Goal: Find contact information: Find contact information

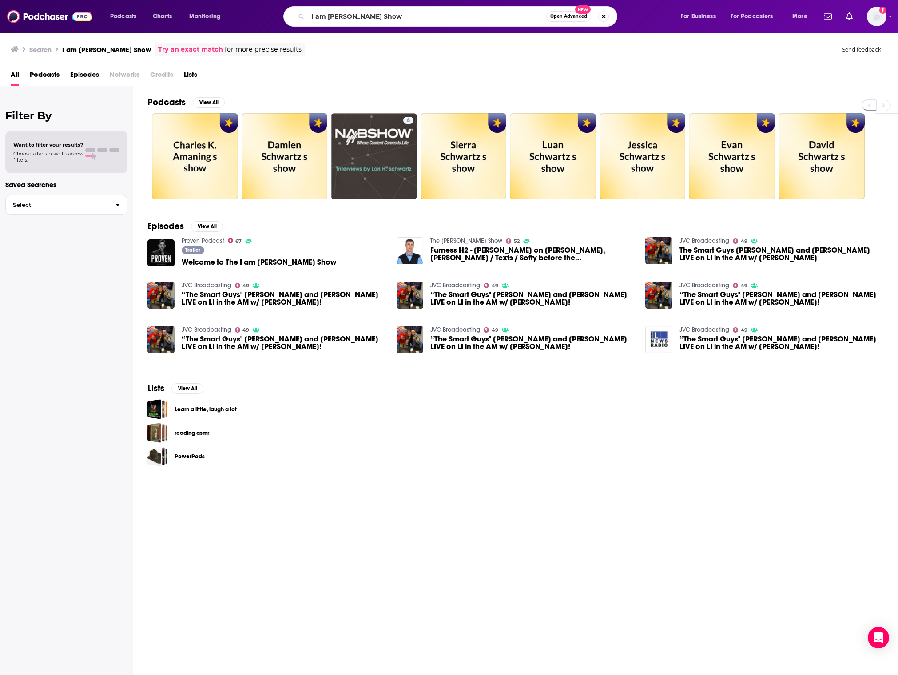
click at [396, 16] on input "I am [PERSON_NAME] Show" at bounding box center [427, 16] width 238 height 14
type input "The Manly Deeds Podcast"
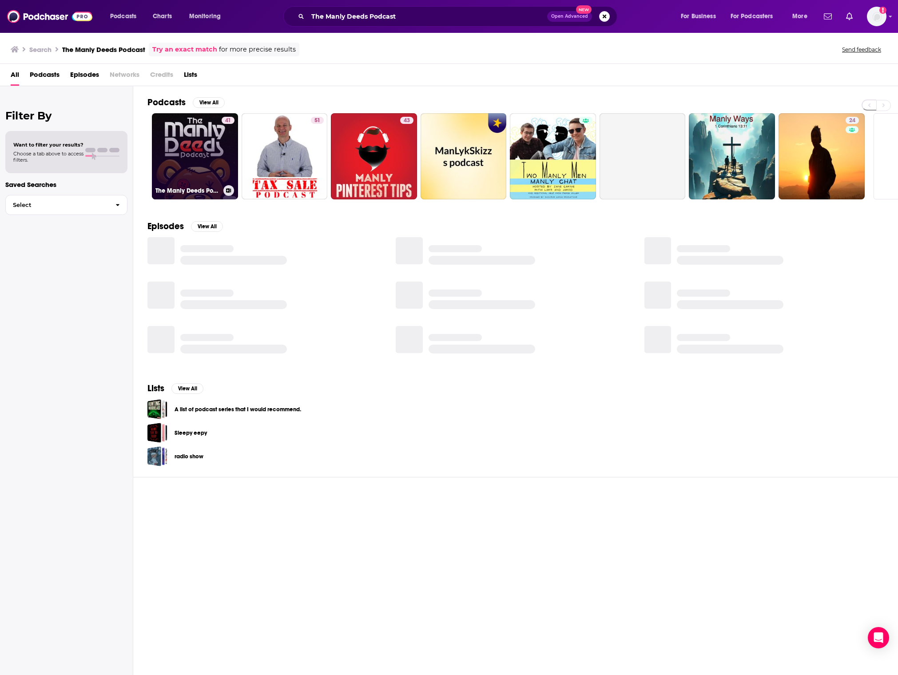
click at [223, 148] on div "41" at bounding box center [228, 151] width 13 height 68
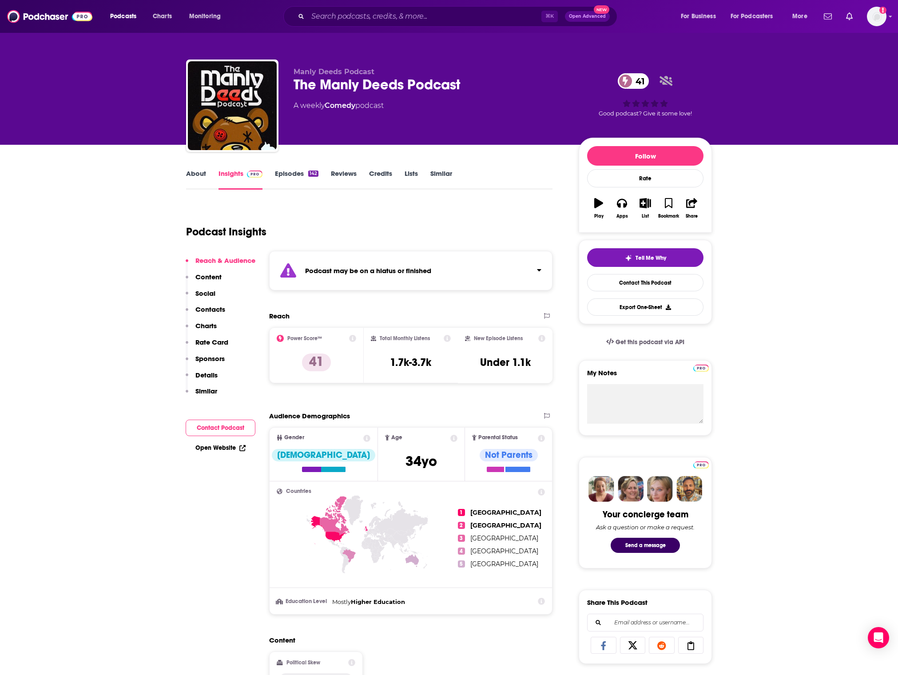
click at [291, 176] on link "Episodes 142" at bounding box center [297, 179] width 44 height 20
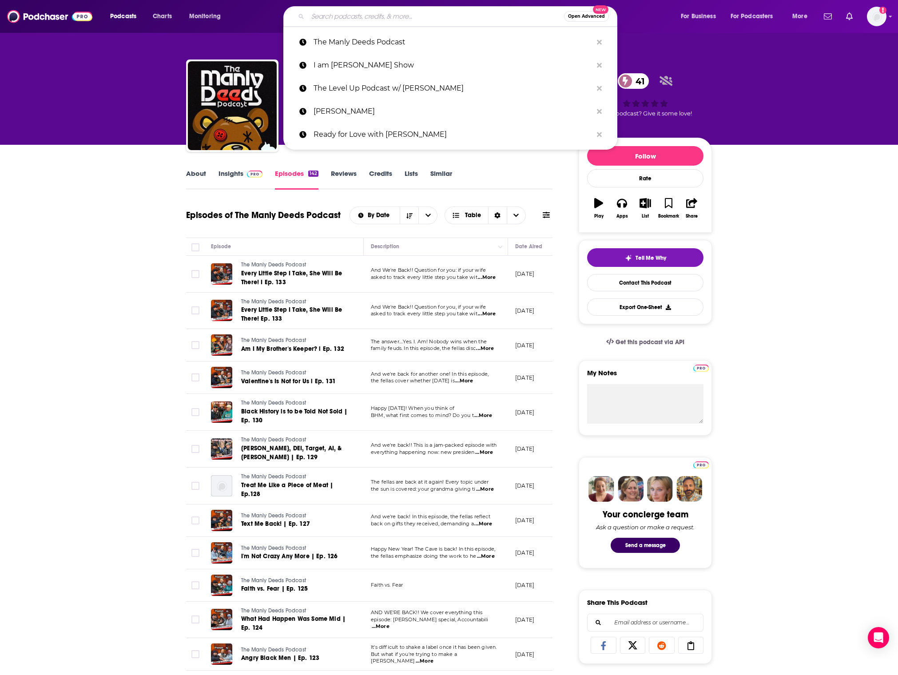
click at [384, 20] on input "Search podcasts, credits, & more..." at bounding box center [436, 16] width 256 height 14
paste input "DarkHorse Podcast"
type input "DarkHorse Podcast"
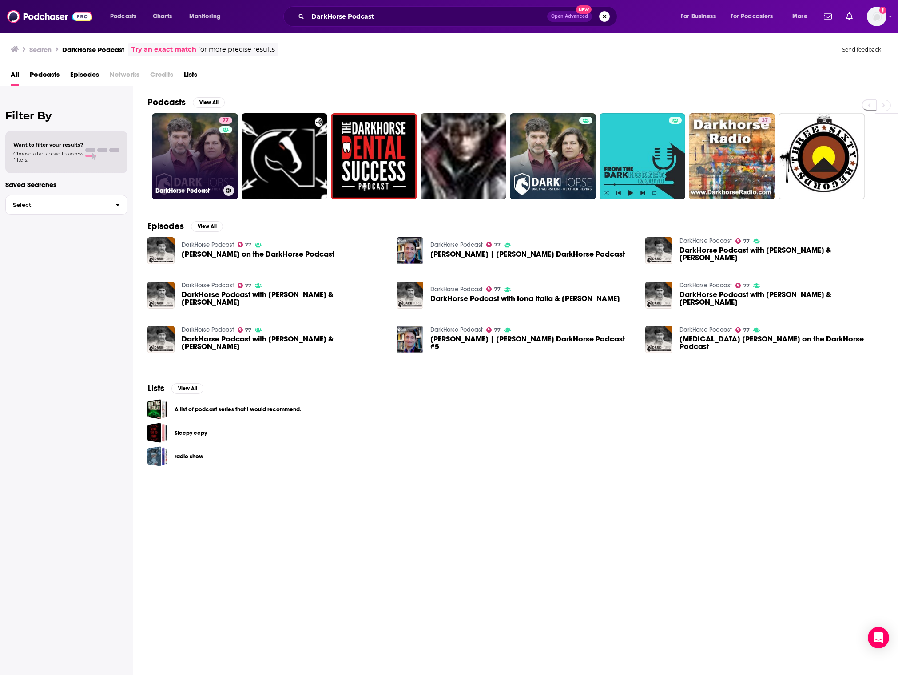
click at [209, 155] on link "77 DarkHorse Podcast" at bounding box center [195, 156] width 86 height 86
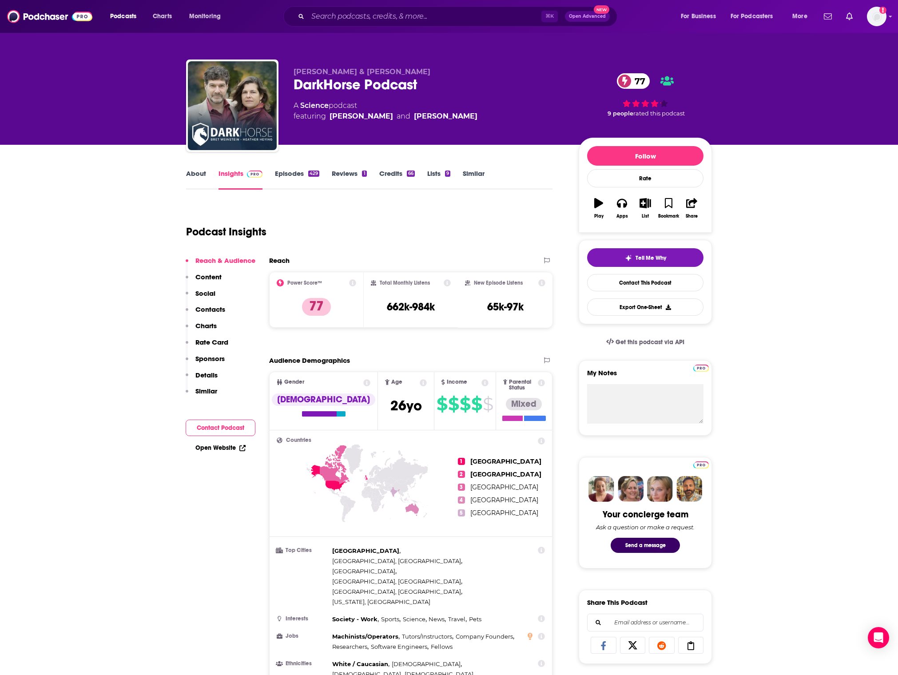
click at [303, 172] on link "Episodes 429" at bounding box center [297, 179] width 44 height 20
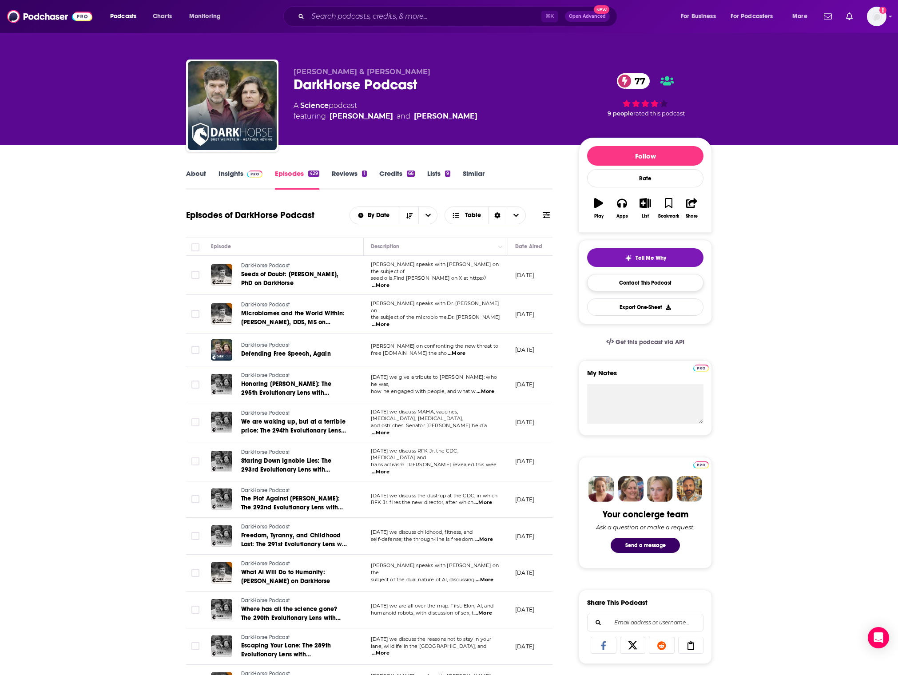
click at [651, 287] on link "Contact This Podcast" at bounding box center [645, 282] width 116 height 17
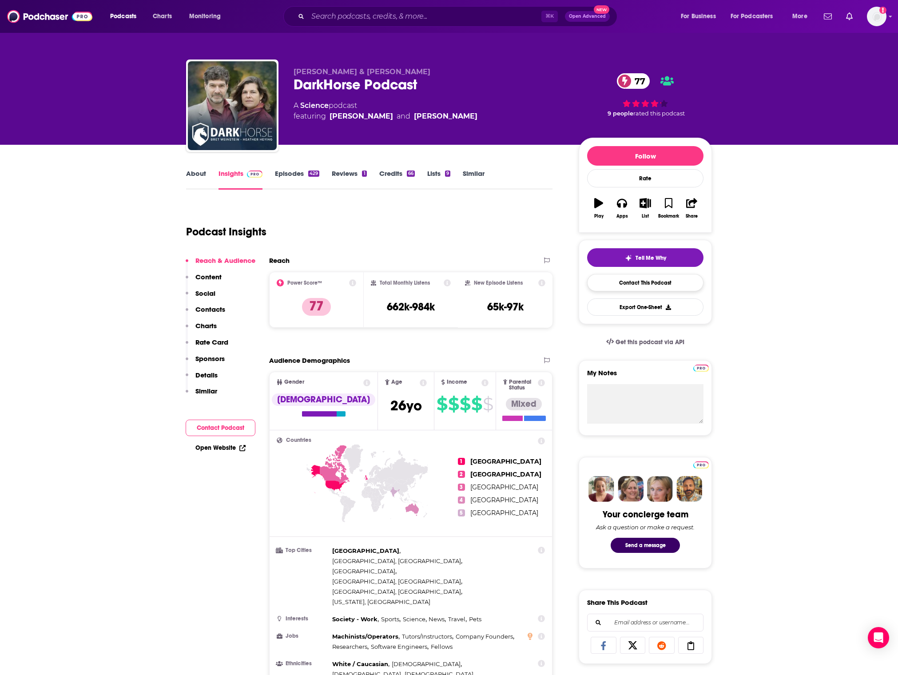
click at [627, 284] on link "Contact This Podcast" at bounding box center [645, 282] width 116 height 17
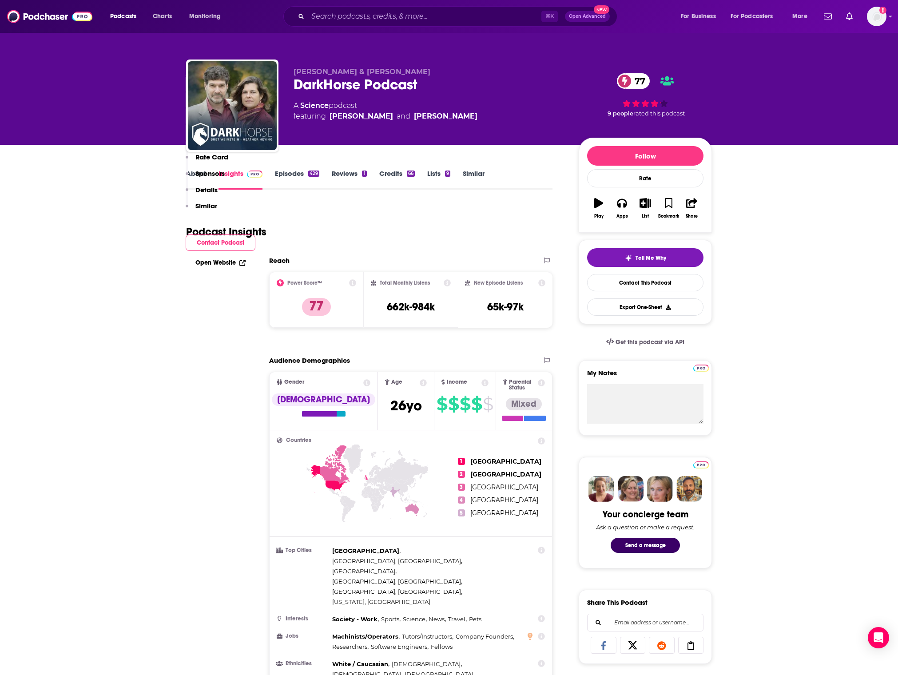
scroll to position [895, 0]
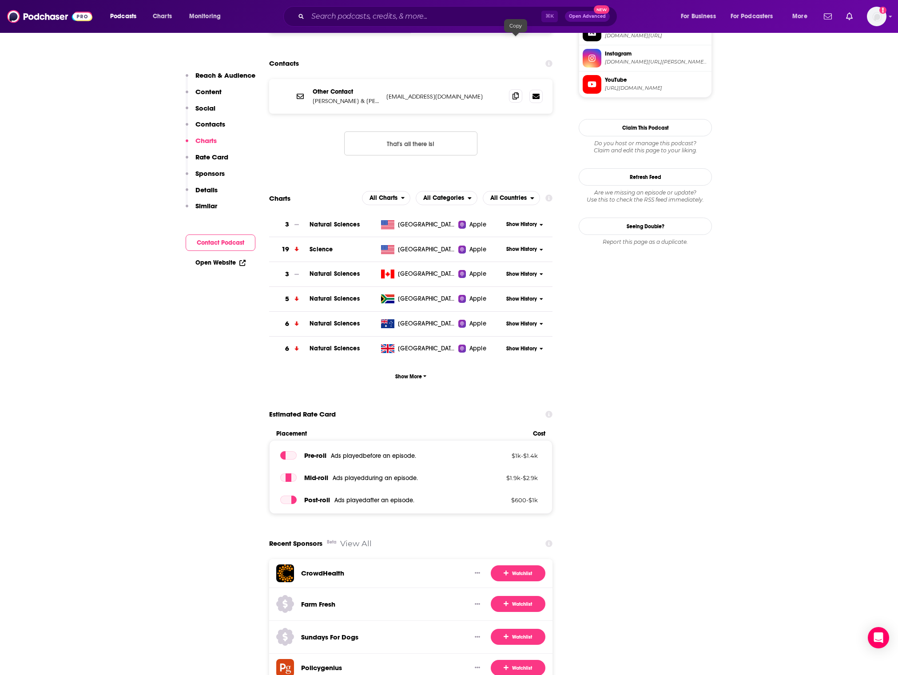
click at [511, 89] on span at bounding box center [515, 95] width 13 height 13
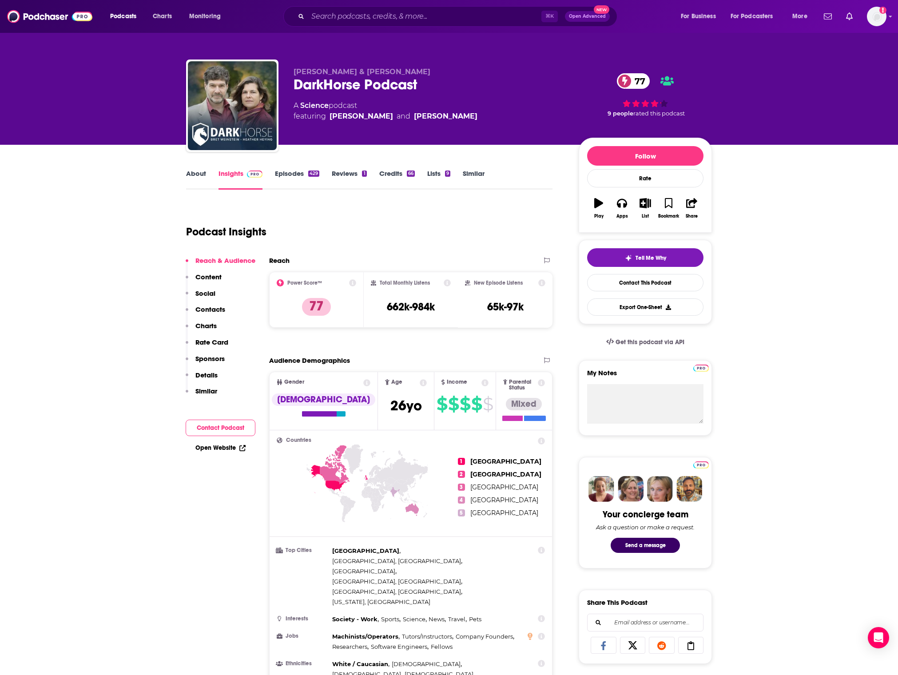
scroll to position [0, 0]
click at [356, 83] on div "DarkHorse Podcast 77" at bounding box center [428, 84] width 271 height 17
copy div "DarkHorse Podcast 77"
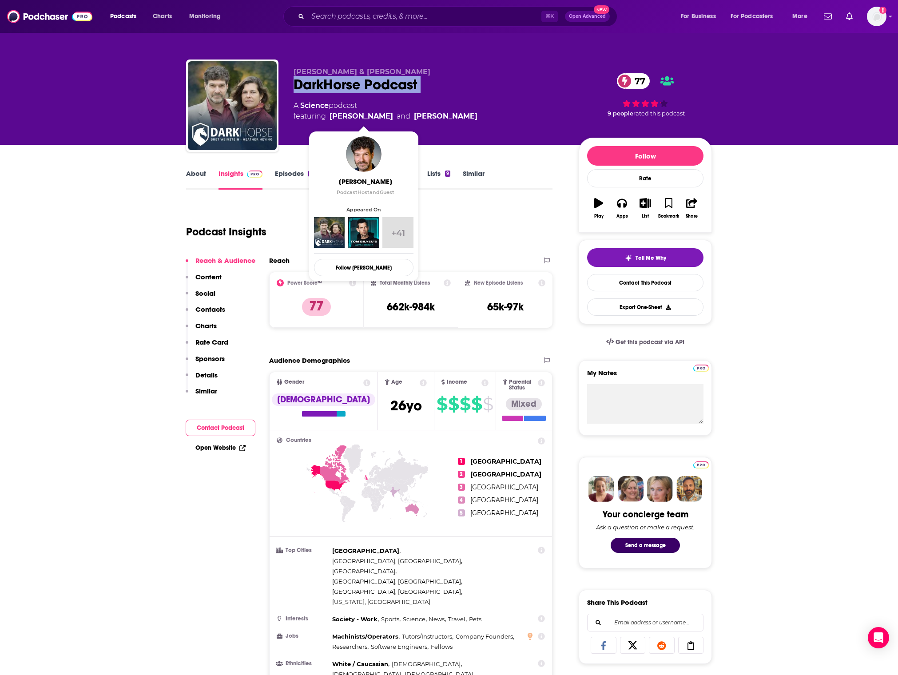
copy link "[PERSON_NAME]"
